Goal: Task Accomplishment & Management: Use online tool/utility

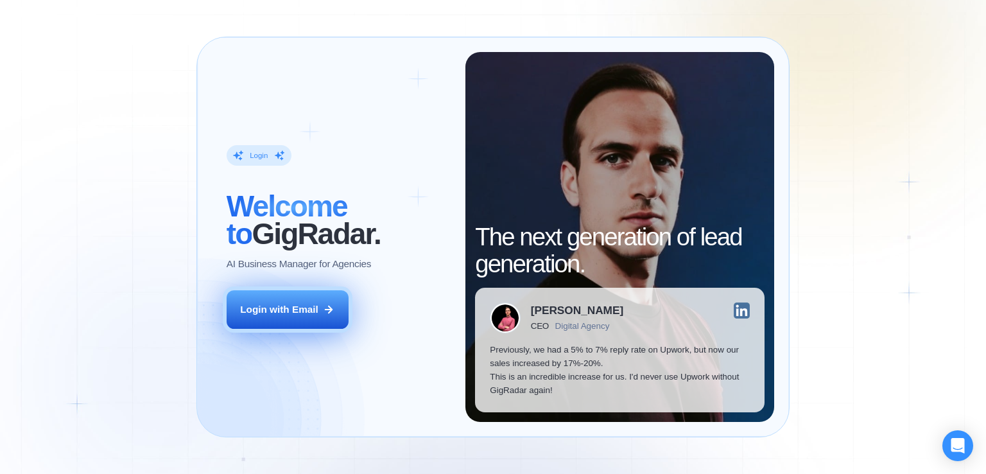
click at [317, 307] on div "Login with Email" at bounding box center [279, 308] width 78 height 13
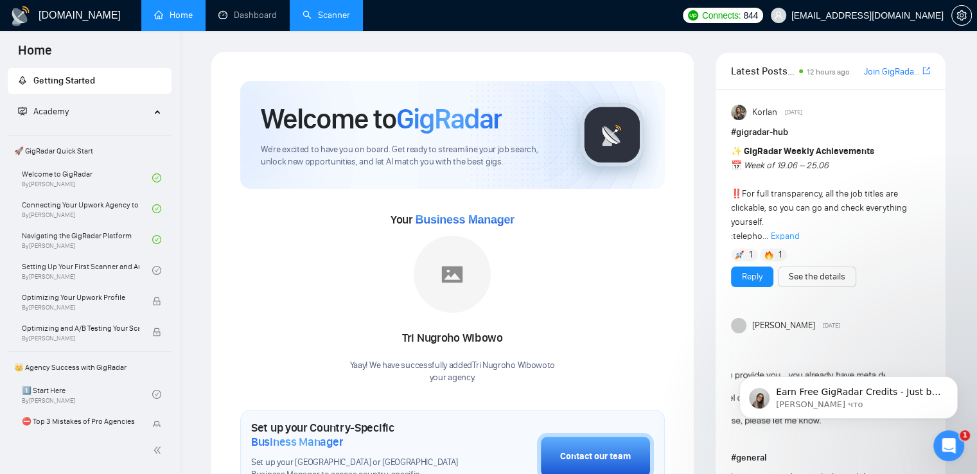
click at [325, 15] on link "Scanner" at bounding box center [326, 15] width 48 height 11
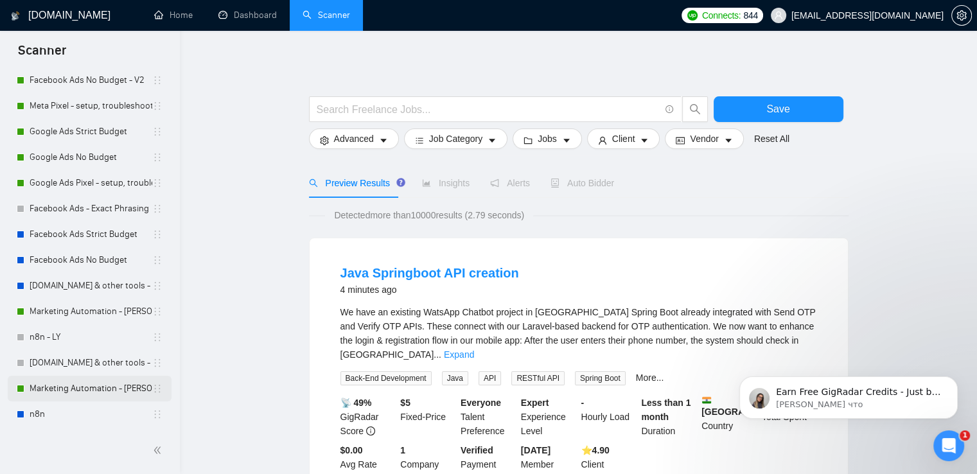
click at [80, 388] on link "Marketing Automation - [PERSON_NAME]" at bounding box center [91, 389] width 123 height 26
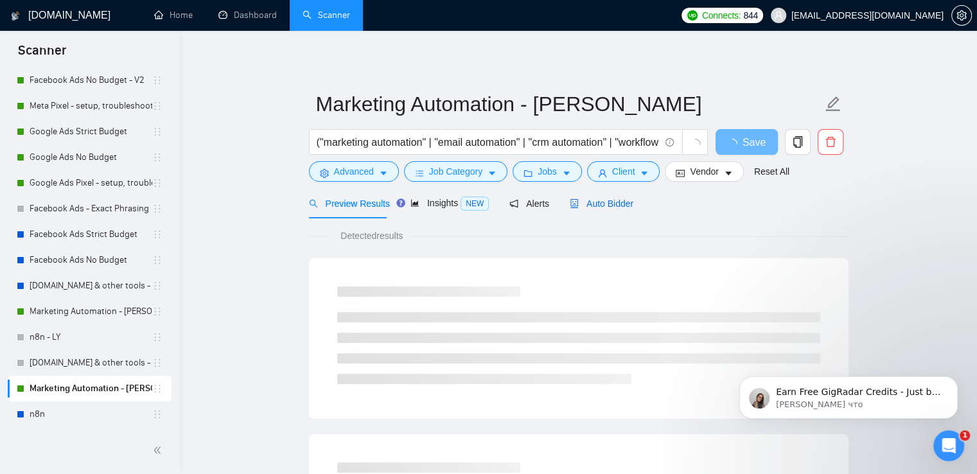
click at [591, 202] on span "Auto Bidder" at bounding box center [601, 203] width 64 height 10
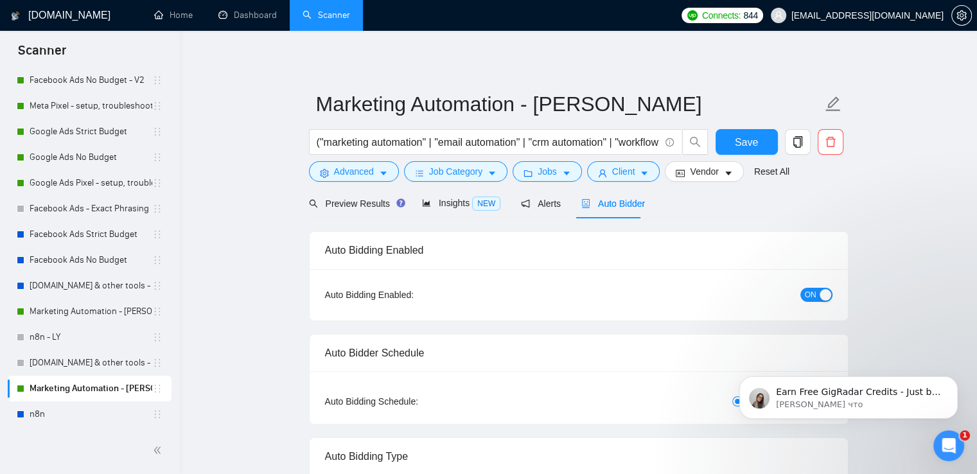
click at [804, 297] on span "ON" at bounding box center [810, 295] width 12 height 14
click at [735, 138] on span "Save" at bounding box center [745, 142] width 23 height 16
click at [60, 310] on link "Marketing Automation - [PERSON_NAME]" at bounding box center [91, 312] width 123 height 26
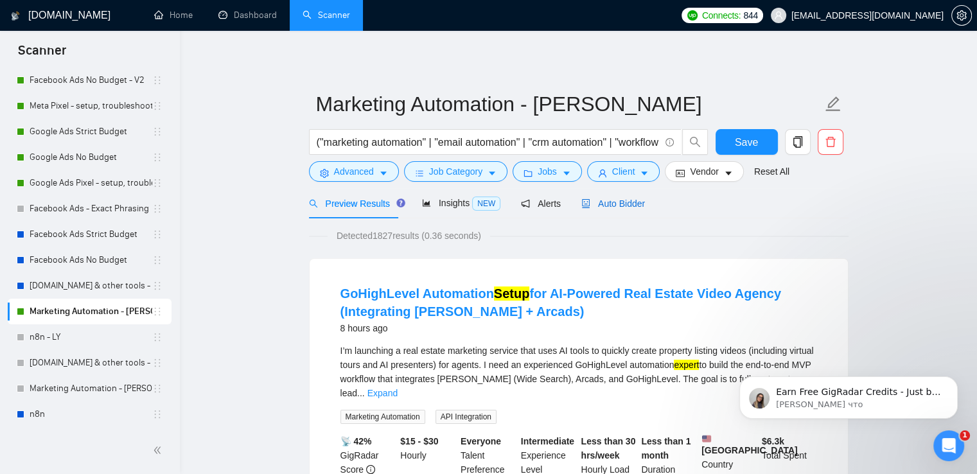
click at [620, 204] on span "Auto Bidder" at bounding box center [613, 203] width 64 height 10
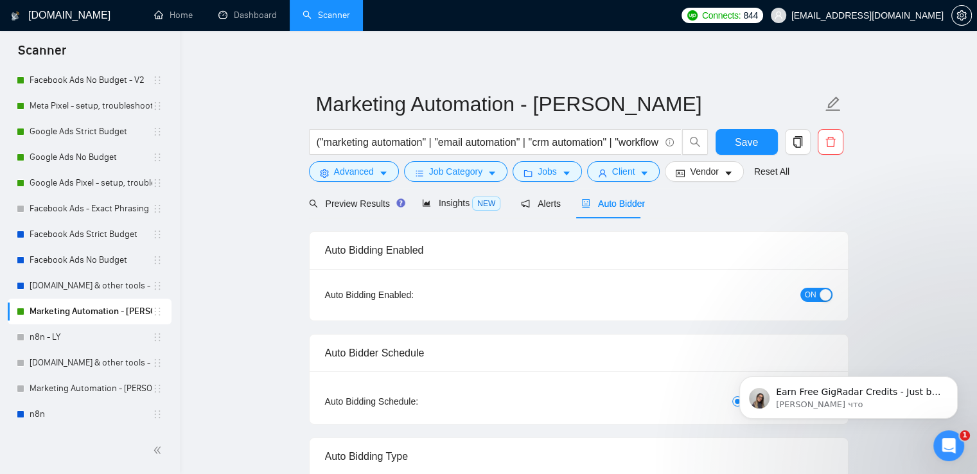
click at [810, 299] on span "ON" at bounding box center [810, 295] width 12 height 14
click at [736, 140] on span "Save" at bounding box center [745, 142] width 23 height 16
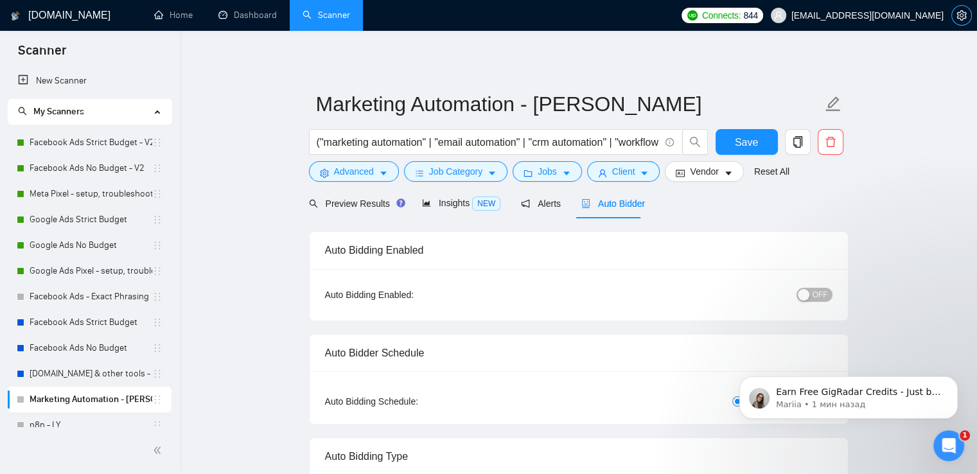
click at [956, 14] on icon "setting" at bounding box center [961, 15] width 10 height 10
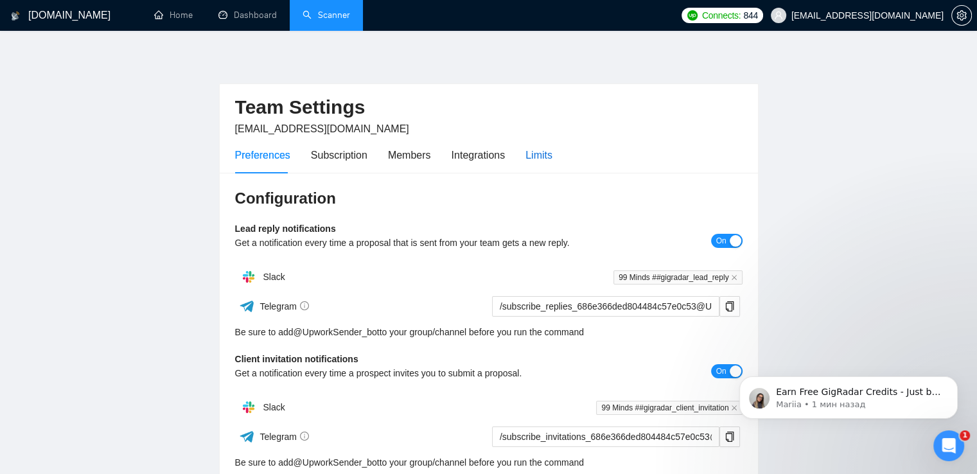
click at [541, 157] on div "Limits" at bounding box center [538, 155] width 27 height 16
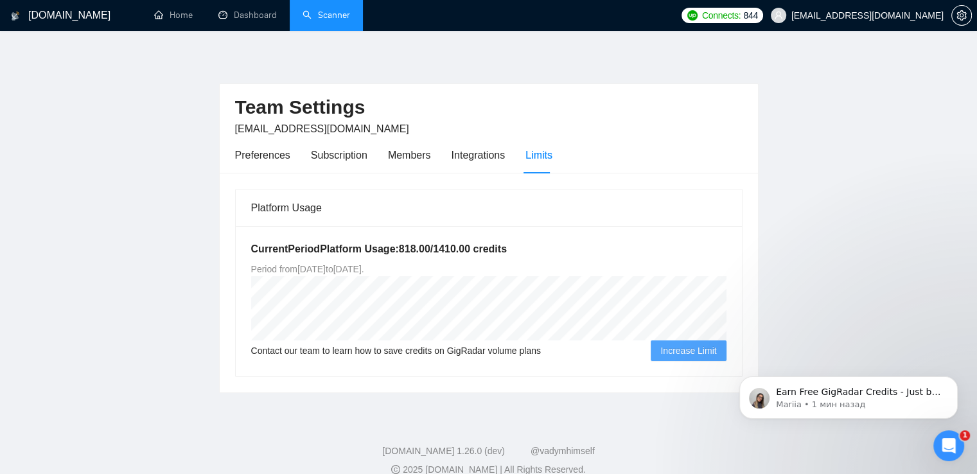
click at [331, 17] on link "Scanner" at bounding box center [326, 15] width 48 height 11
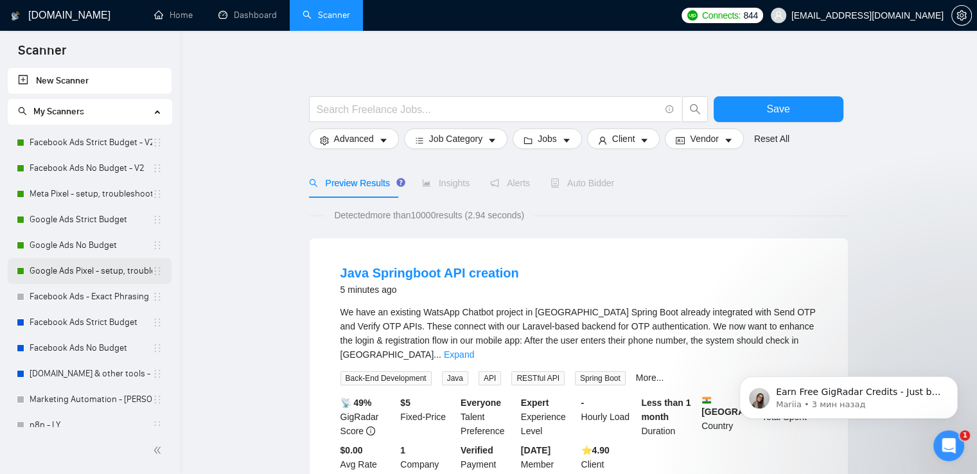
click at [110, 274] on link "Google Ads Pixel - setup, troubleshooting, tracking" at bounding box center [91, 271] width 123 height 26
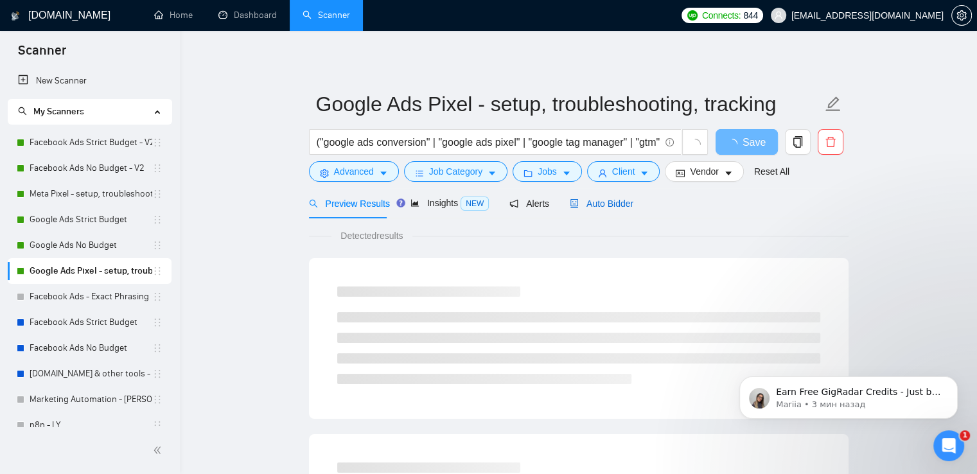
click at [604, 202] on span "Auto Bidder" at bounding box center [601, 203] width 64 height 10
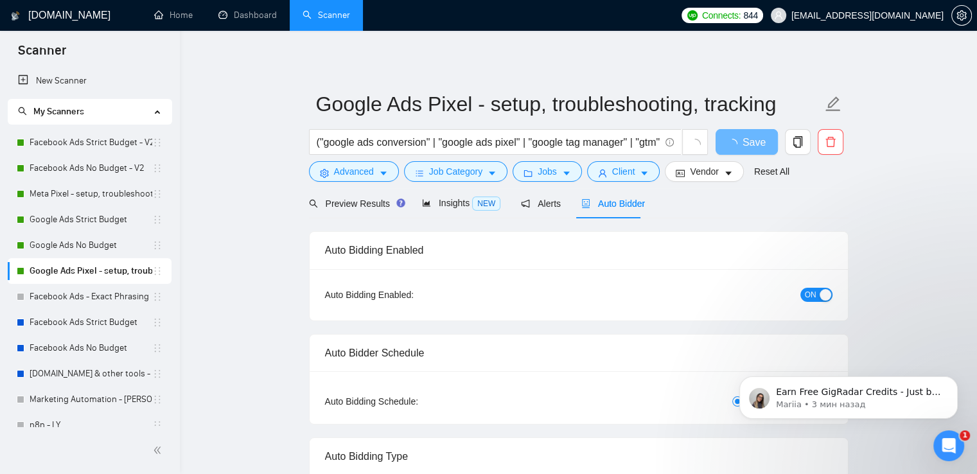
click at [814, 295] on span "ON" at bounding box center [810, 295] width 12 height 14
click at [752, 138] on span "Save" at bounding box center [745, 142] width 23 height 16
drag, startPoint x: 65, startPoint y: 245, endPoint x: 87, endPoint y: 236, distance: 23.4
click at [66, 245] on link "Google Ads No Budget" at bounding box center [91, 245] width 123 height 26
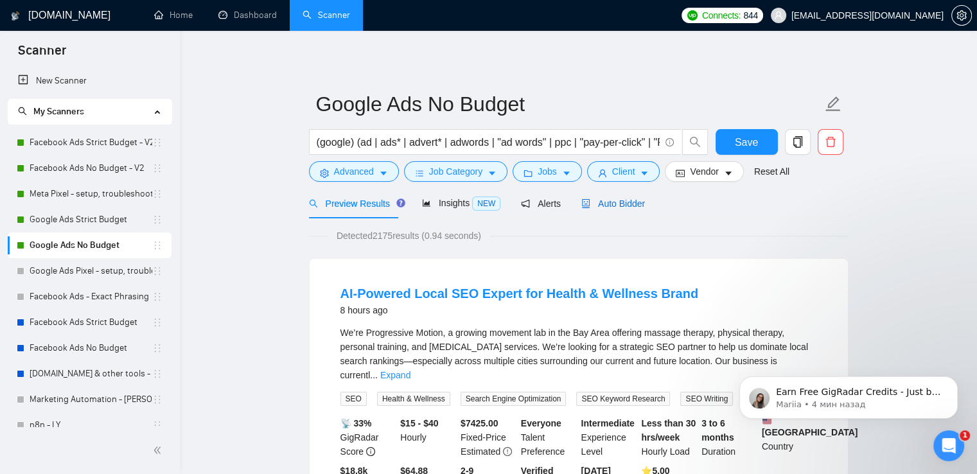
click at [605, 204] on span "Auto Bidder" at bounding box center [613, 203] width 64 height 10
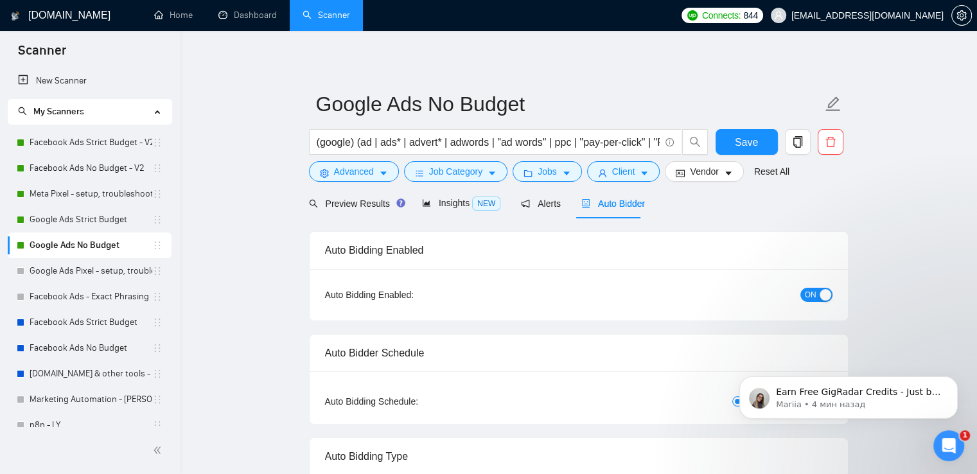
click at [807, 294] on span "ON" at bounding box center [810, 295] width 12 height 14
click at [743, 141] on span "Save" at bounding box center [745, 142] width 23 height 16
click at [105, 220] on link "Google Ads Strict Budget" at bounding box center [91, 220] width 123 height 26
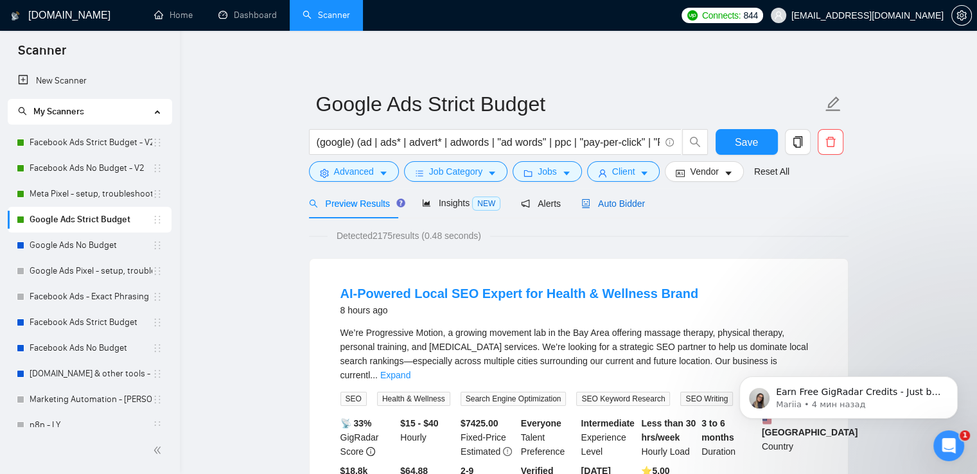
click at [614, 204] on span "Auto Bidder" at bounding box center [613, 203] width 64 height 10
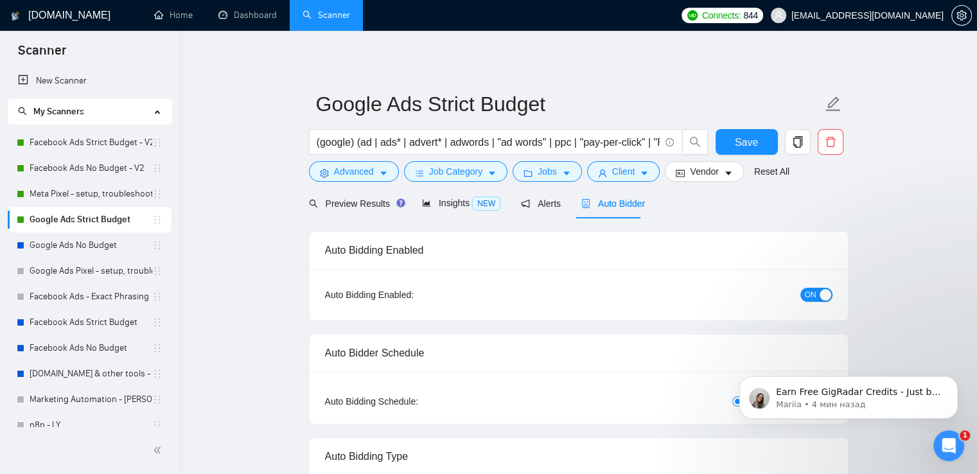
click at [806, 296] on span "ON" at bounding box center [810, 295] width 12 height 14
click at [742, 135] on span "Save" at bounding box center [745, 142] width 23 height 16
click at [87, 193] on link "Meta Pixel - setup, troubleshooting, tracking" at bounding box center [91, 194] width 123 height 26
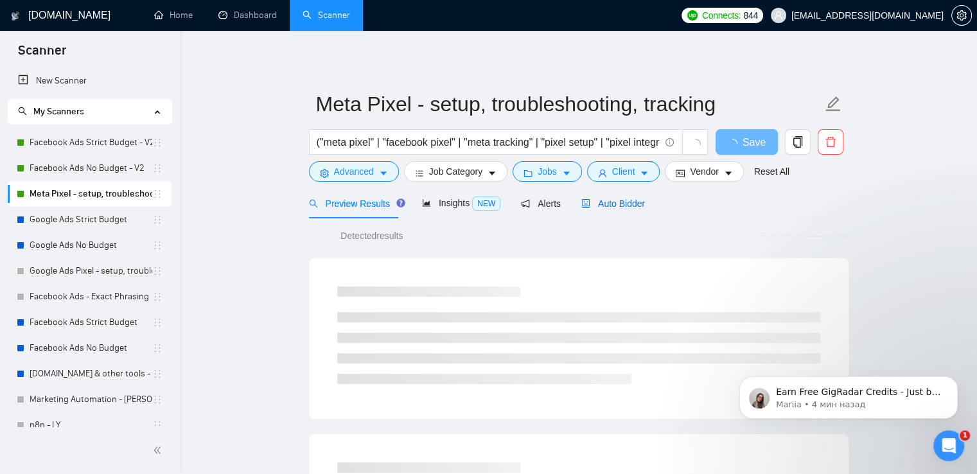
click at [612, 201] on span "Auto Bidder" at bounding box center [613, 203] width 64 height 10
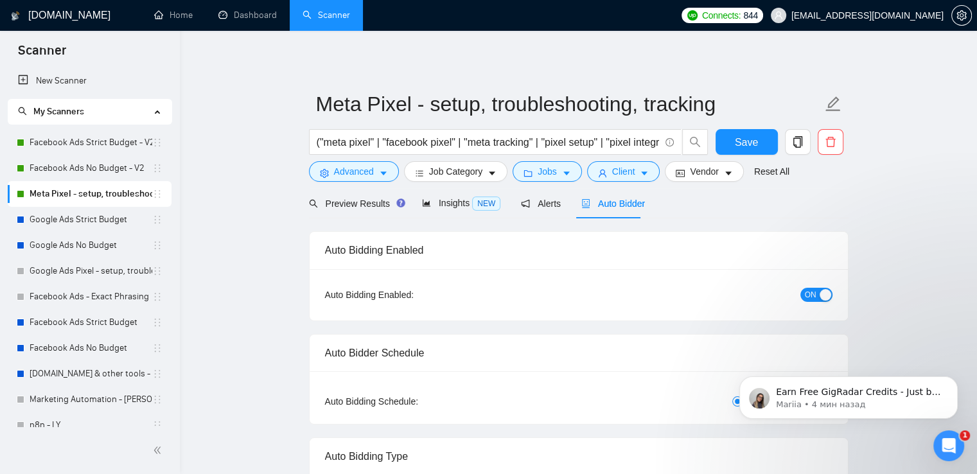
click at [812, 295] on span "ON" at bounding box center [810, 295] width 12 height 14
click at [738, 134] on span "Save" at bounding box center [745, 142] width 23 height 16
click at [90, 170] on link "Facebook Ads No Budget - V2" at bounding box center [91, 168] width 123 height 26
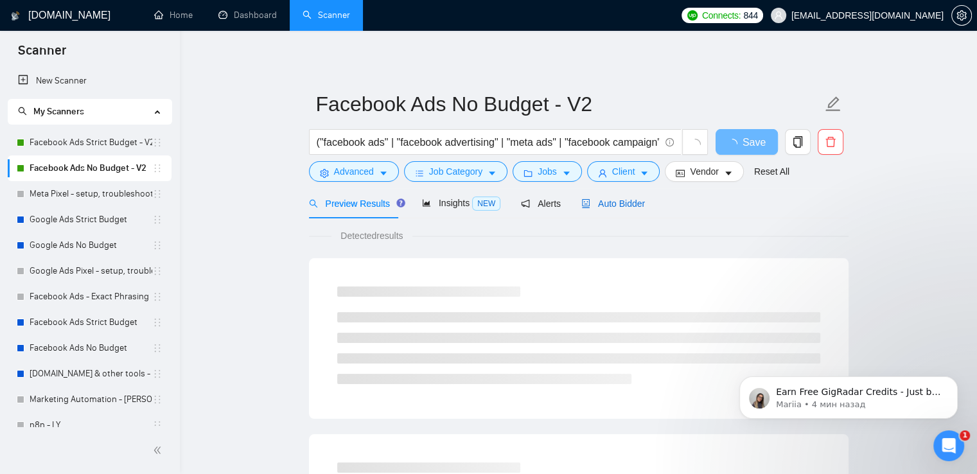
click at [620, 204] on span "Auto Bidder" at bounding box center [613, 203] width 64 height 10
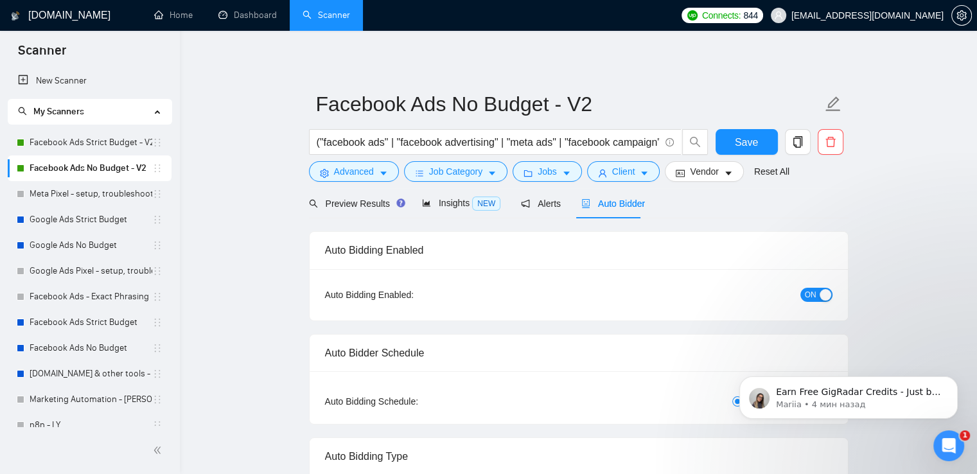
click at [804, 294] on span "ON" at bounding box center [810, 295] width 12 height 14
click at [738, 137] on span "Save" at bounding box center [745, 142] width 23 height 16
click at [89, 142] on link "Facebook Ads Strict Budget - V2" at bounding box center [91, 143] width 123 height 26
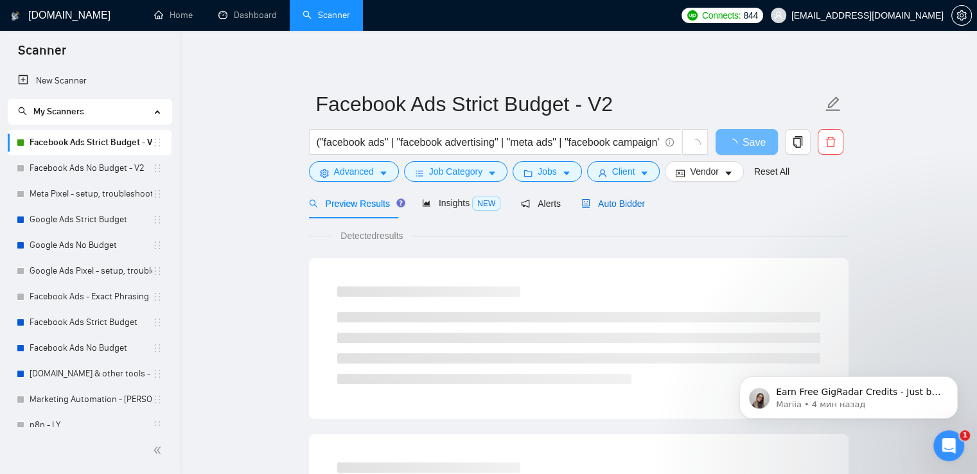
click at [632, 202] on span "Auto Bidder" at bounding box center [613, 203] width 64 height 10
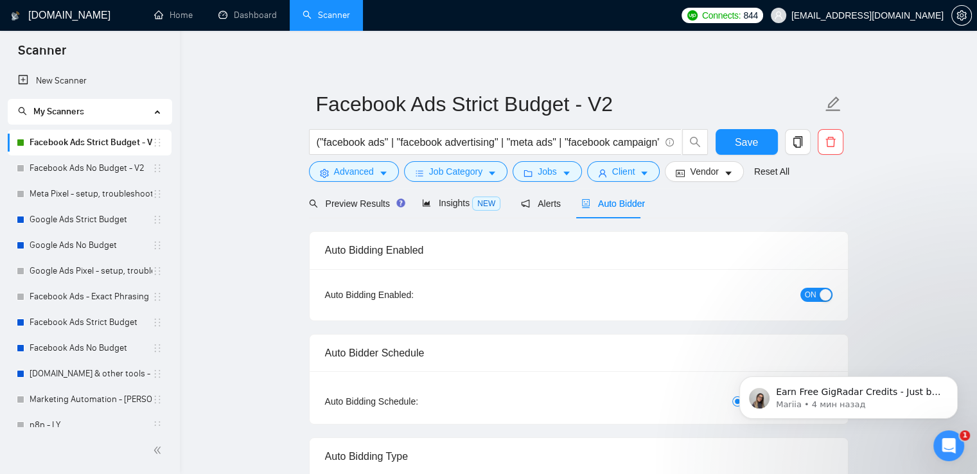
click at [806, 298] on span "ON" at bounding box center [810, 295] width 12 height 14
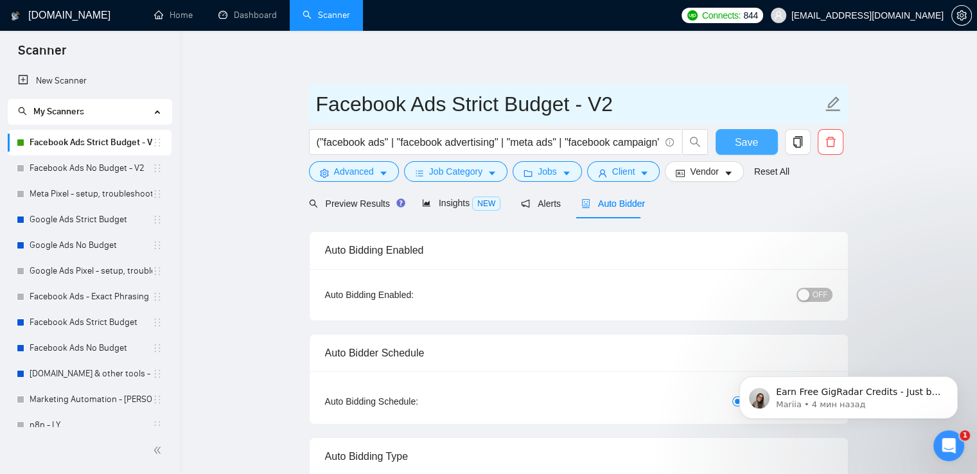
click at [742, 137] on span "Save" at bounding box center [745, 142] width 23 height 16
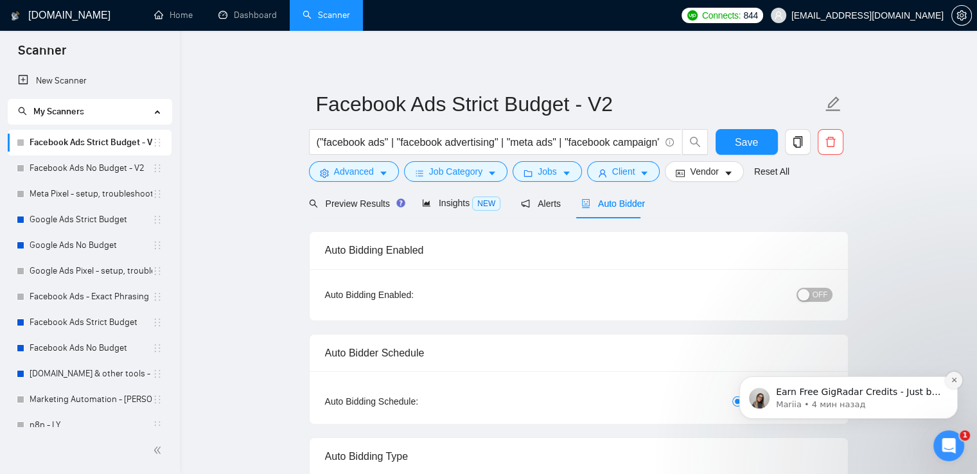
click at [950, 378] on icon "Dismiss notification" at bounding box center [953, 379] width 7 height 7
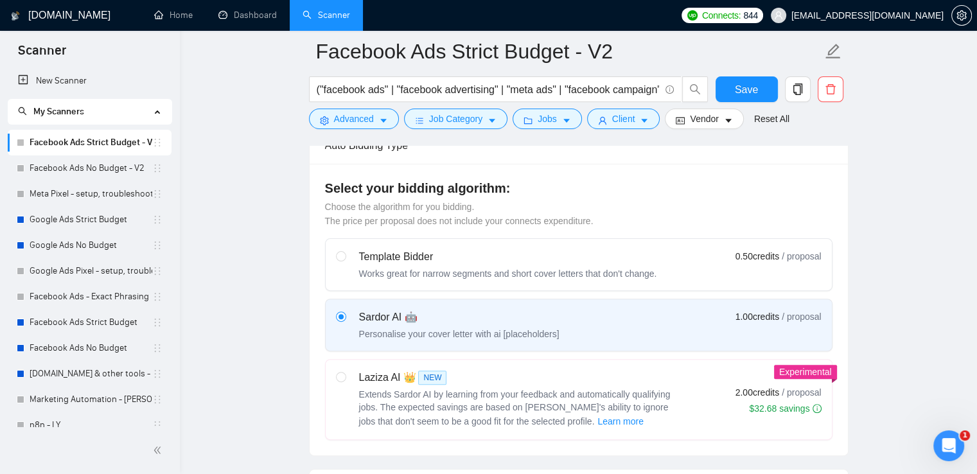
scroll to position [64, 0]
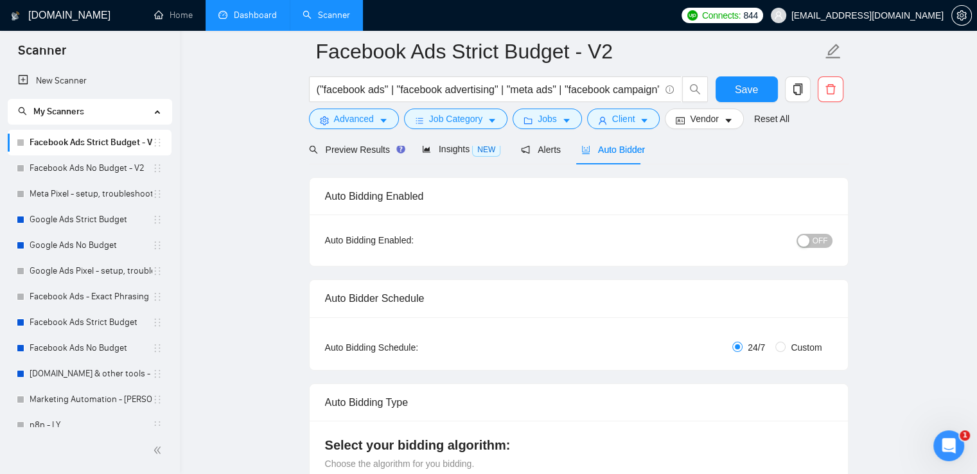
click at [229, 10] on link "Dashboard" at bounding box center [247, 15] width 58 height 11
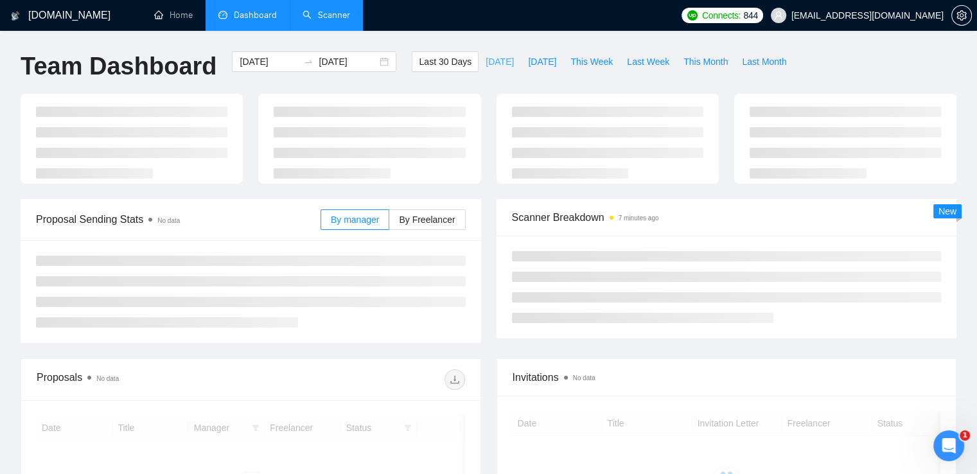
click at [485, 60] on span "[DATE]" at bounding box center [499, 62] width 28 height 14
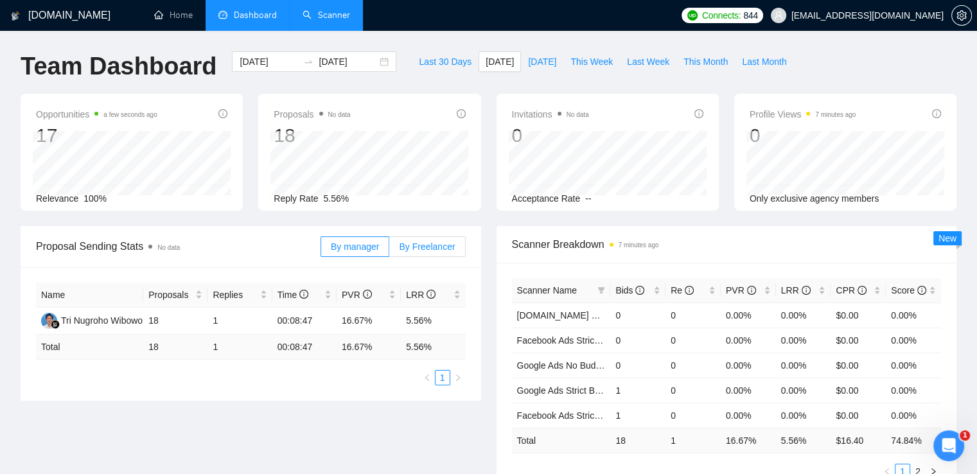
click at [442, 243] on span "By Freelancer" at bounding box center [427, 246] width 56 height 10
click at [389, 250] on input "By Freelancer" at bounding box center [389, 250] width 0 height 0
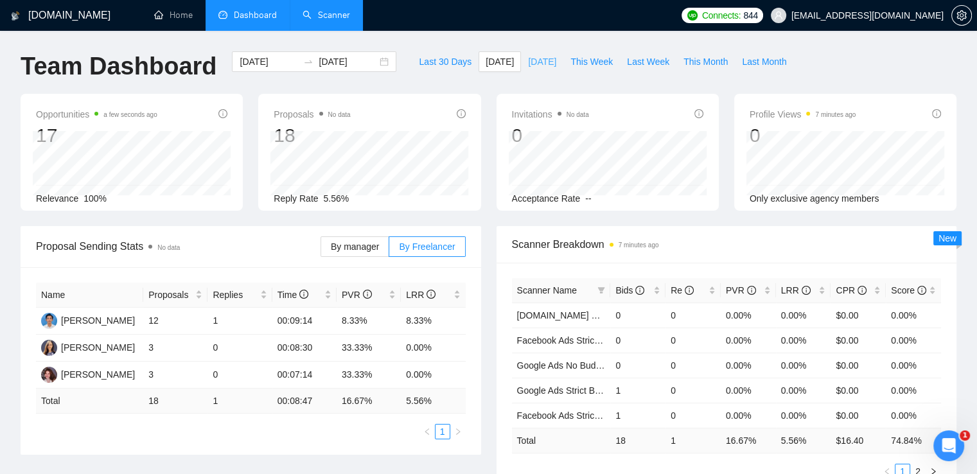
click at [528, 62] on span "[DATE]" at bounding box center [542, 62] width 28 height 14
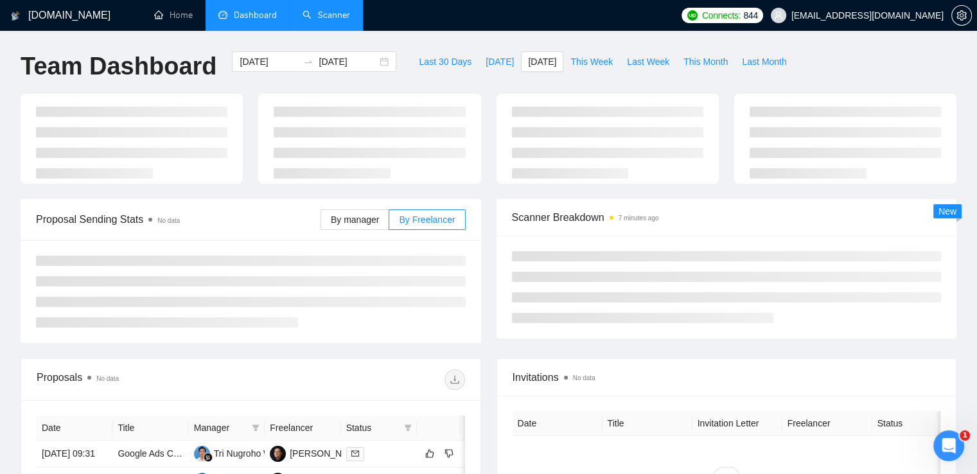
type input "[DATE]"
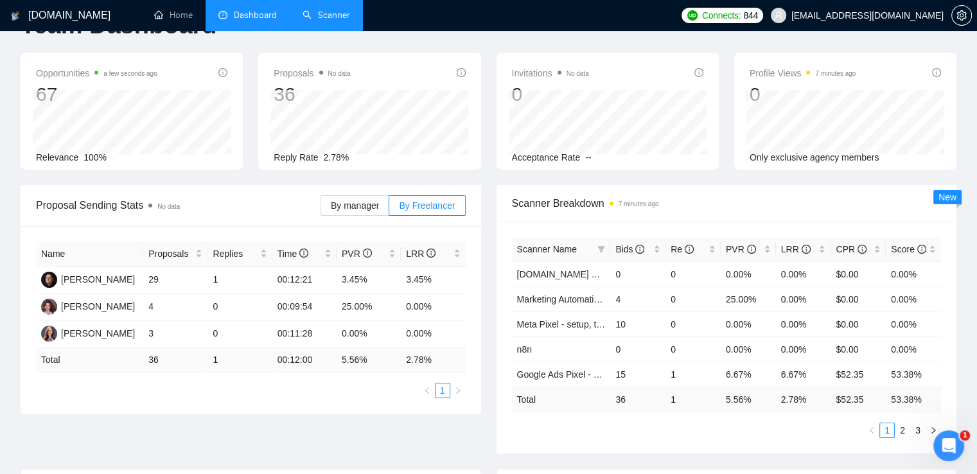
scroll to position [64, 0]
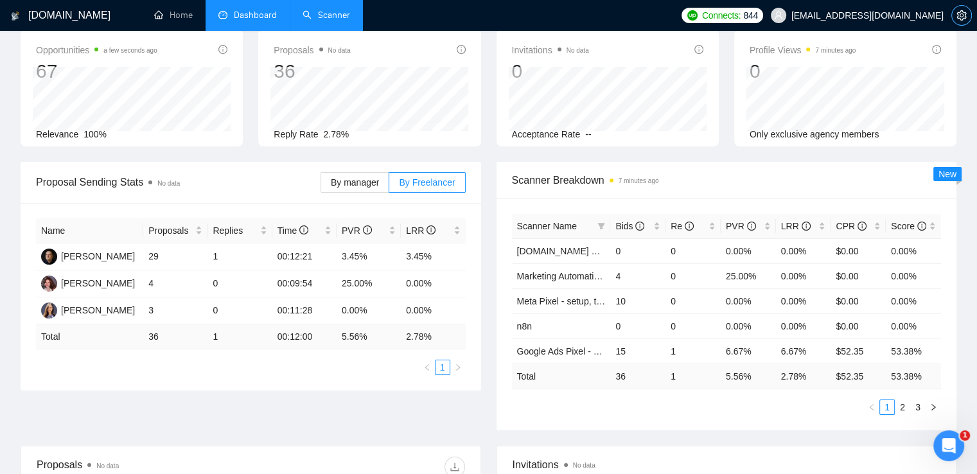
click at [960, 20] on icon "setting" at bounding box center [961, 15] width 10 height 10
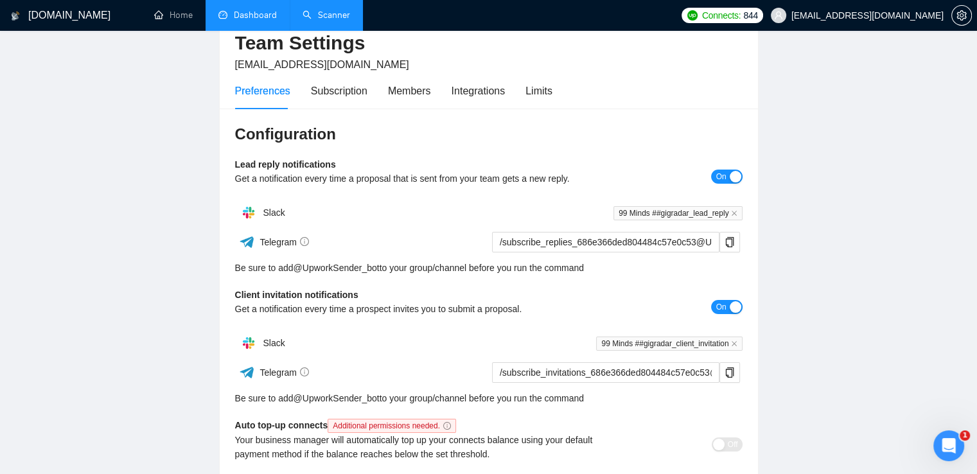
click at [514, 87] on div "Preferences Subscription Members Integrations Limits" at bounding box center [393, 91] width 317 height 37
click at [544, 92] on div "Limits" at bounding box center [538, 91] width 27 height 16
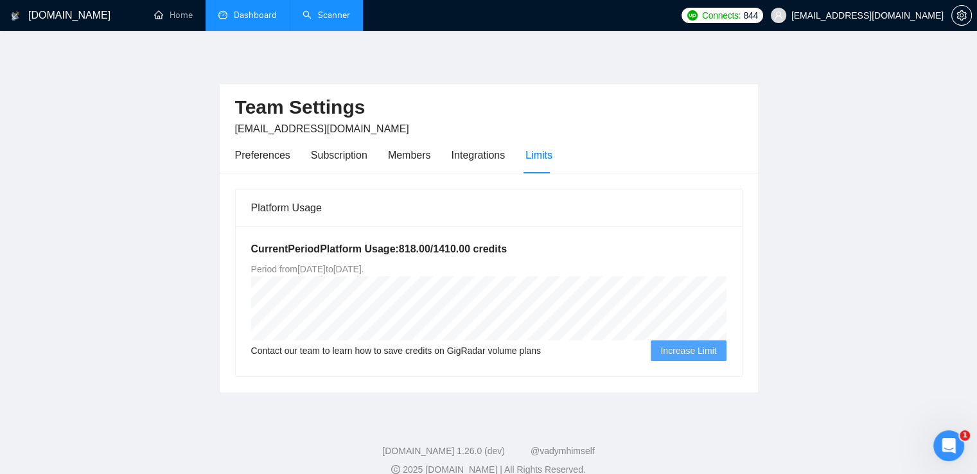
click at [244, 11] on link "Dashboard" at bounding box center [247, 15] width 58 height 11
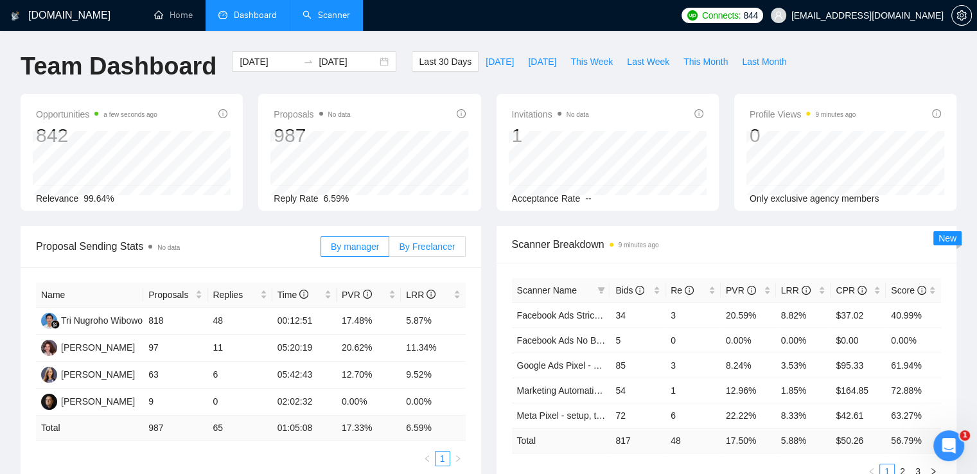
click at [437, 241] on span "By Freelancer" at bounding box center [427, 246] width 56 height 10
click at [389, 250] on input "By Freelancer" at bounding box center [389, 250] width 0 height 0
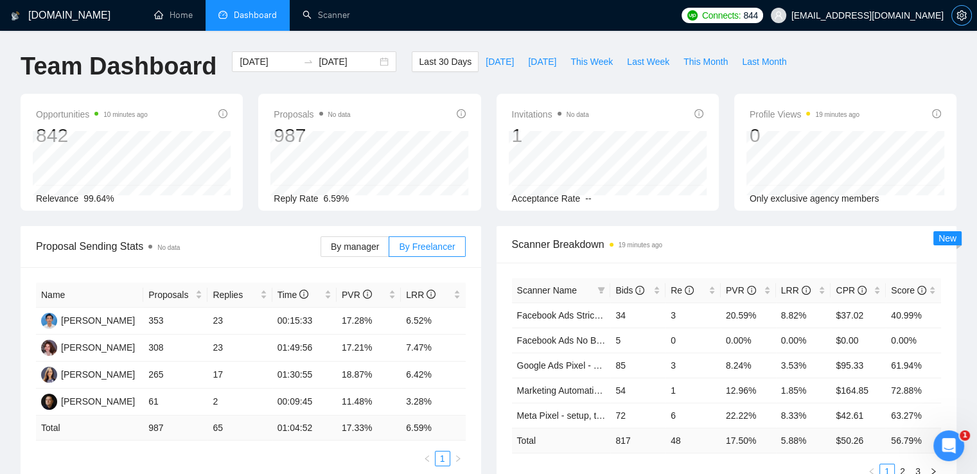
click at [963, 13] on icon "setting" at bounding box center [961, 15] width 10 height 10
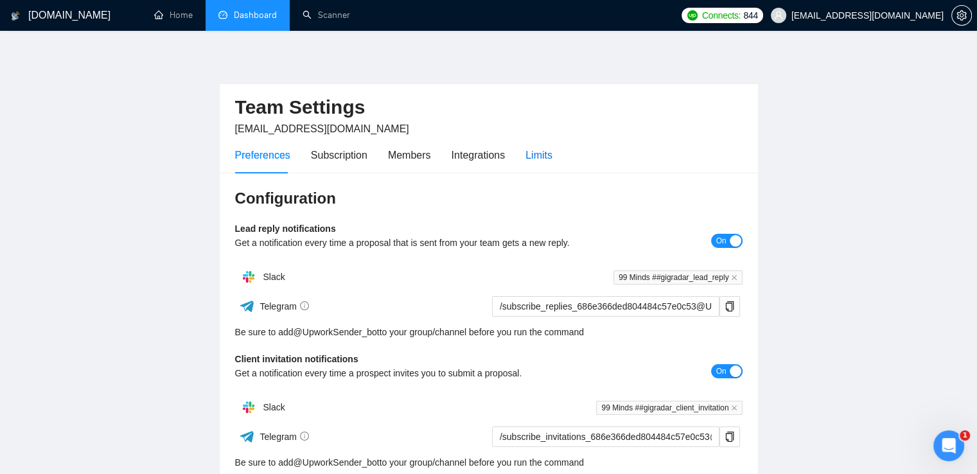
click at [531, 150] on div "Limits" at bounding box center [538, 155] width 27 height 16
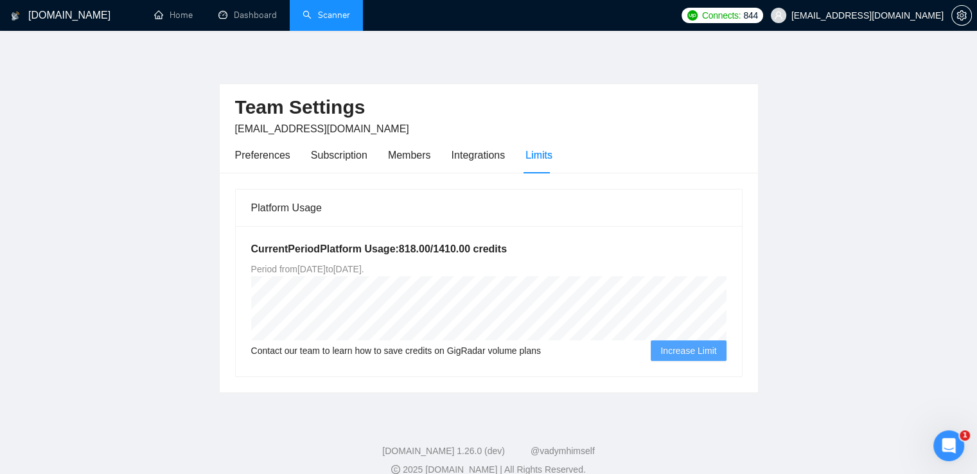
click at [330, 16] on link "Scanner" at bounding box center [326, 15] width 48 height 11
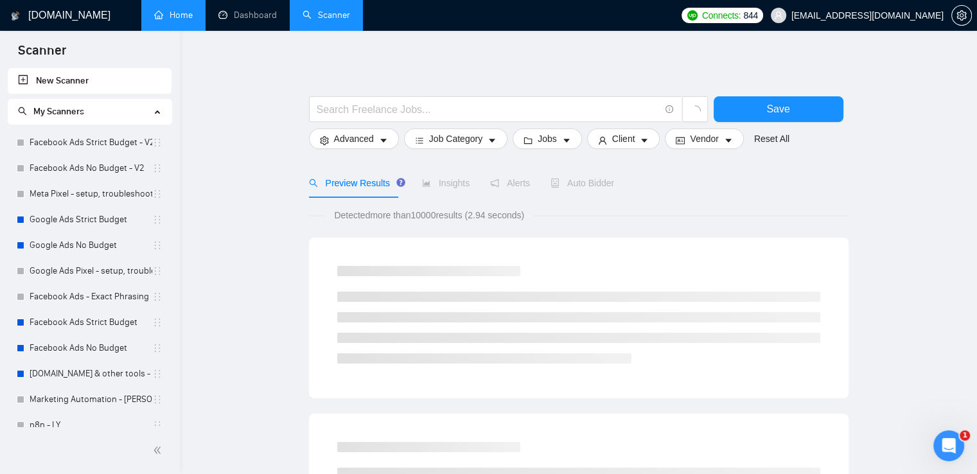
click at [166, 21] on link "Home" at bounding box center [173, 15] width 39 height 11
